Goal: Transaction & Acquisition: Purchase product/service

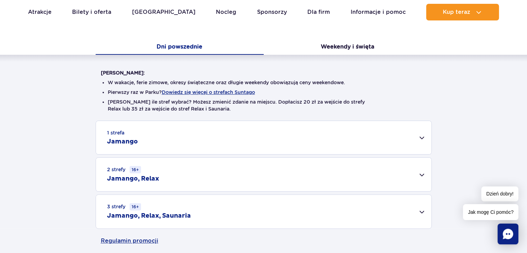
scroll to position [173, 0]
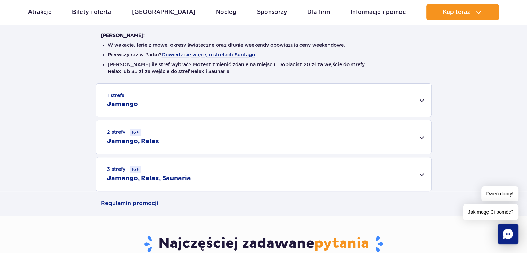
click at [144, 138] on h2 "Jamango, Relax" at bounding box center [133, 141] width 52 height 8
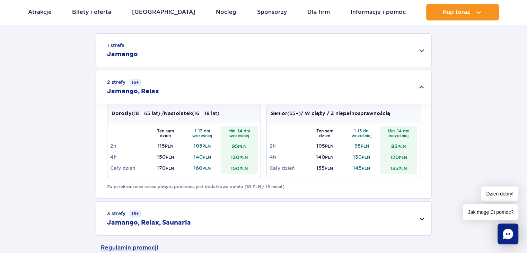
scroll to position [277, 0]
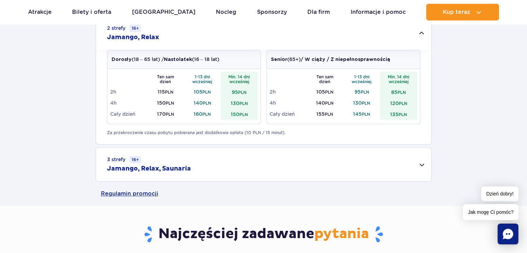
click at [176, 169] on h2 "Jamango, Relax, Saunaria" at bounding box center [149, 168] width 84 height 8
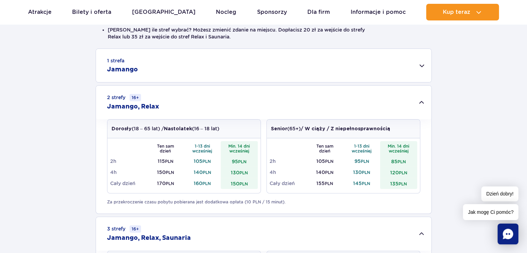
scroll to position [35, 0]
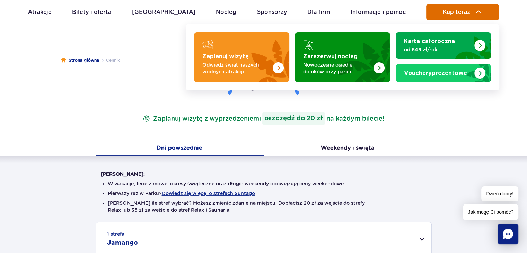
click at [449, 12] on span "Kup teraz" at bounding box center [456, 12] width 27 height 6
click at [464, 11] on span "Kup teraz" at bounding box center [456, 12] width 27 height 6
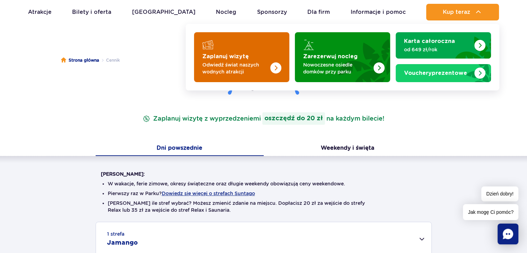
click at [250, 72] on p "Odwiedź świat naszych wodnych atrakcji" at bounding box center [236, 68] width 68 height 14
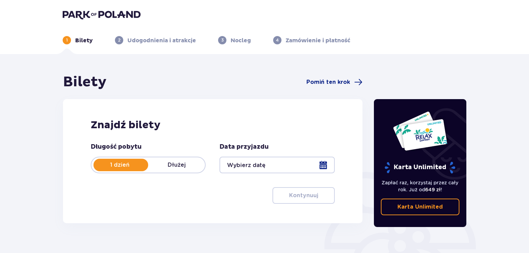
click at [280, 161] on div at bounding box center [277, 165] width 115 height 17
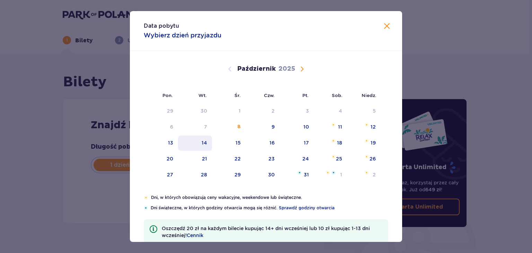
click at [202, 142] on div "14" at bounding box center [205, 142] width 6 height 7
type input "14.10.25"
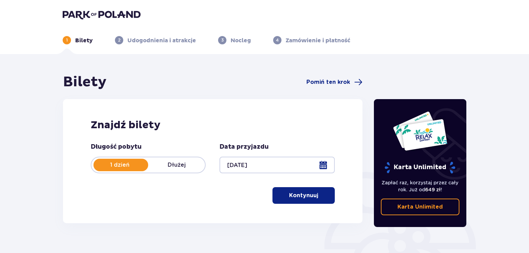
click at [298, 194] on p "Kontynuuj" at bounding box center [303, 195] width 29 height 8
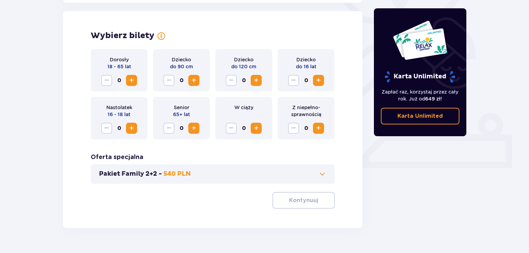
scroll to position [193, 0]
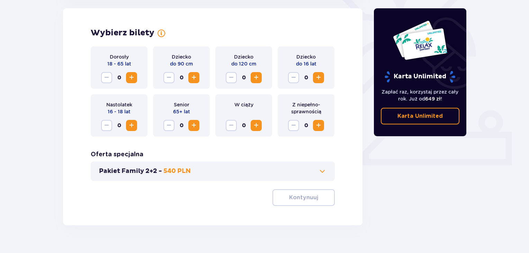
click at [132, 76] on span "Zwiększ" at bounding box center [131, 77] width 8 height 8
click at [319, 78] on span "Zwiększ" at bounding box center [318, 77] width 8 height 8
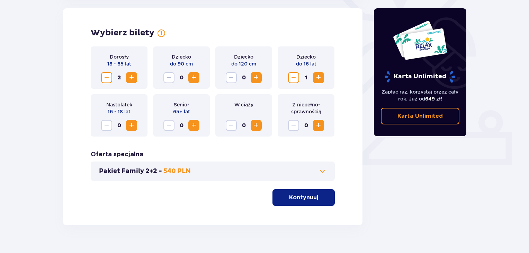
click at [319, 78] on span "Zwiększ" at bounding box center [318, 77] width 8 height 8
click at [299, 196] on p "Kontynuuj" at bounding box center [303, 198] width 29 height 8
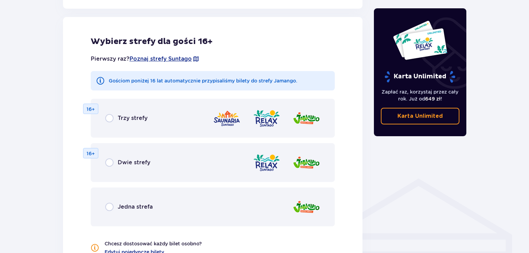
scroll to position [384, 0]
click at [113, 161] on input "radio" at bounding box center [109, 162] width 8 height 8
radio input "true"
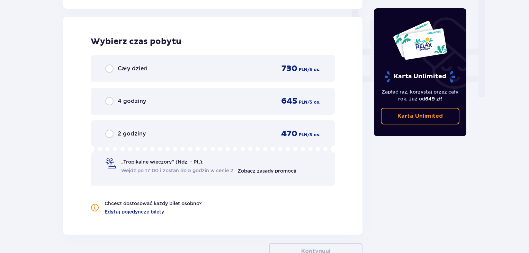
scroll to position [650, 0]
click at [114, 100] on div "4 godziny" at bounding box center [125, 101] width 41 height 8
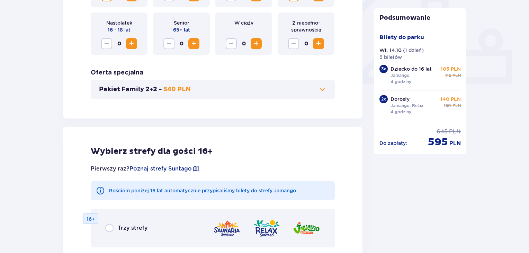
scroll to position [312, 0]
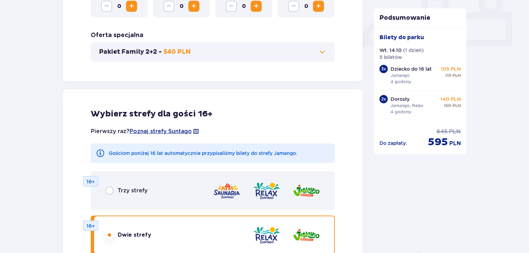
click at [114, 84] on div "Wybierz strefy dla gości 16+ Pierwszy raz? Poznaj strefy Suntago Gościom poniże…" at bounding box center [213, 214] width 300 height 266
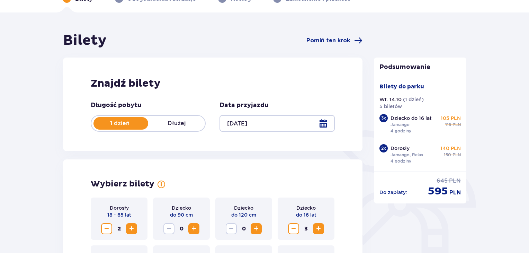
scroll to position [0, 0]
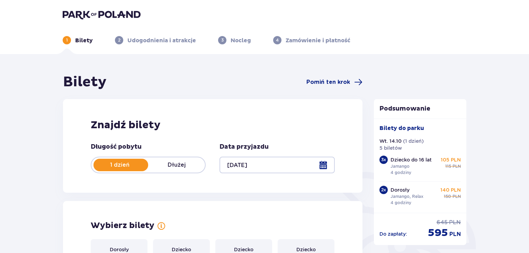
click at [157, 40] on p "Udogodnienia i atrakcje" at bounding box center [161, 41] width 69 height 8
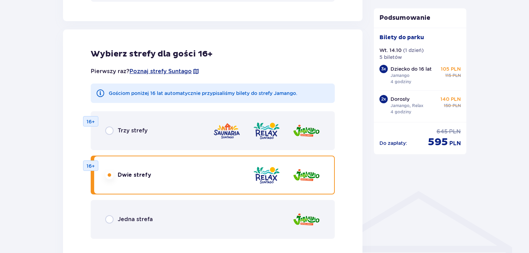
scroll to position [416, 0]
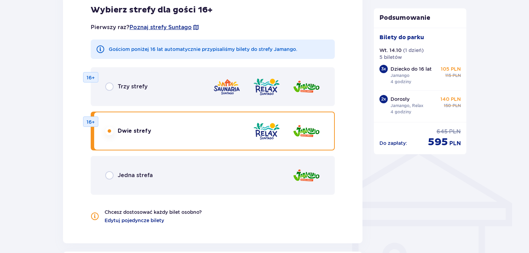
click at [147, 87] on span "Trzy strefy" at bounding box center [133, 87] width 30 height 8
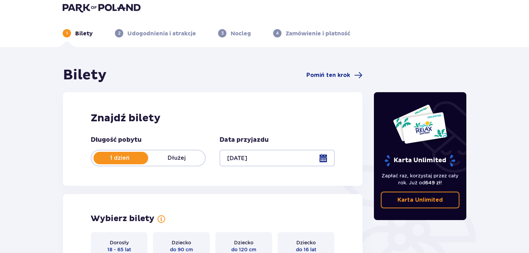
scroll to position [0, 0]
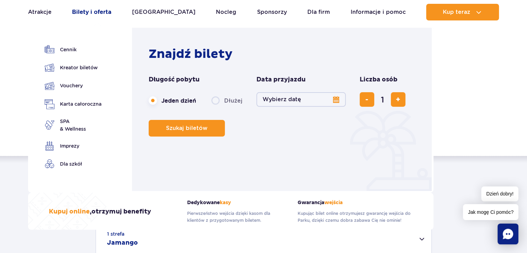
click at [103, 10] on link "Bilety i oferta" at bounding box center [91, 12] width 39 height 17
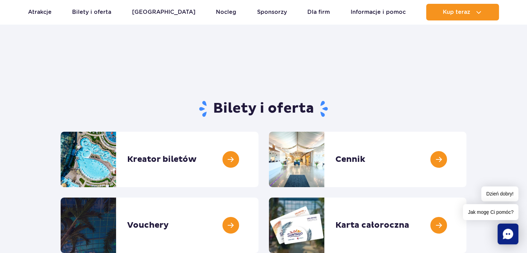
scroll to position [69, 0]
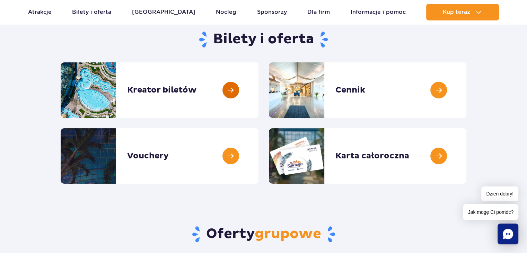
click at [258, 87] on link at bounding box center [258, 89] width 0 height 55
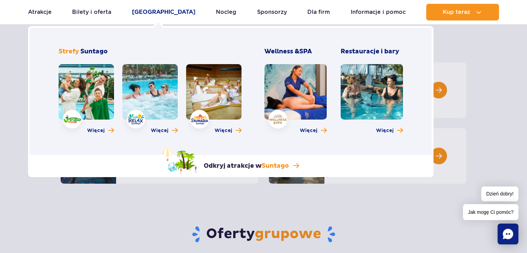
click at [151, 13] on link "[GEOGRAPHIC_DATA]" at bounding box center [163, 12] width 63 height 17
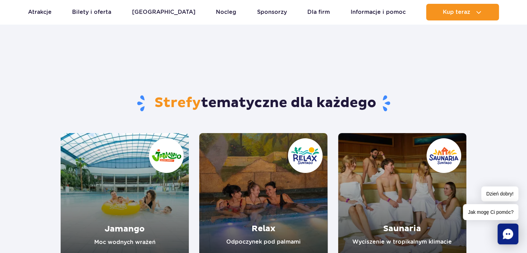
scroll to position [69, 0]
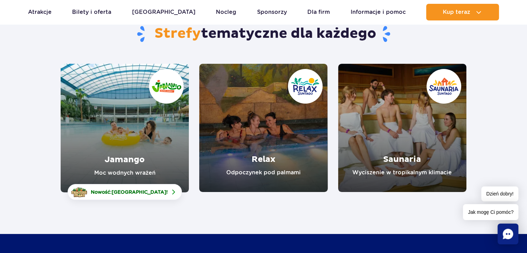
click at [259, 175] on link "Relax" at bounding box center [263, 128] width 128 height 128
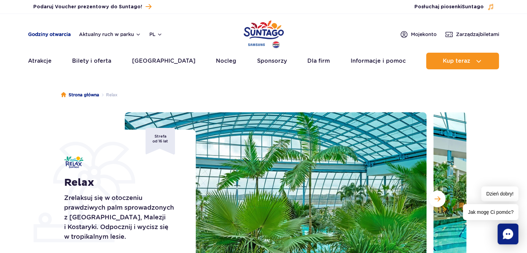
click at [45, 36] on link "Godziny otwarcia" at bounding box center [49, 34] width 43 height 7
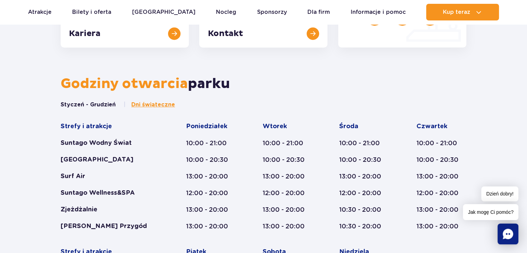
scroll to position [298, 0]
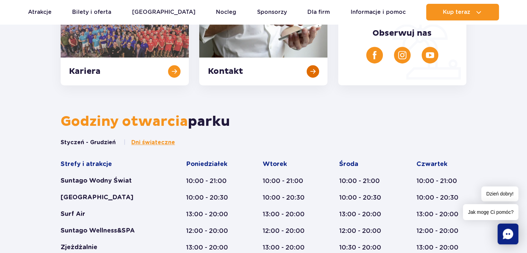
click at [283, 70] on link at bounding box center [263, 45] width 128 height 79
